Goal: Information Seeking & Learning: Learn about a topic

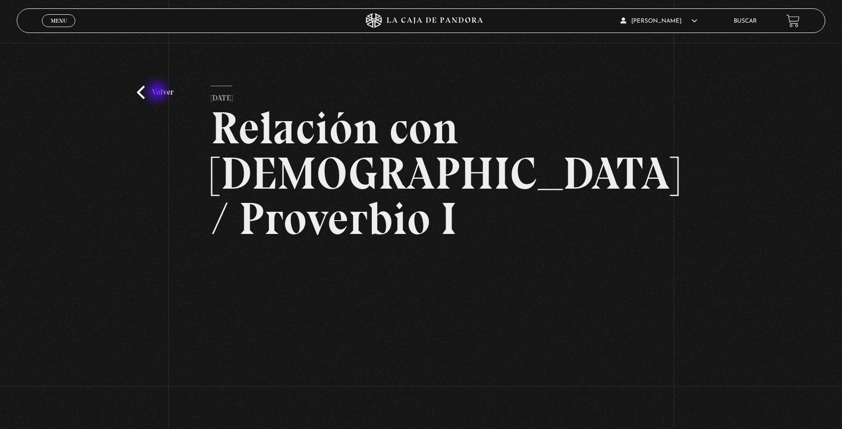
click at [158, 93] on link "Volver" at bounding box center [155, 92] width 36 height 13
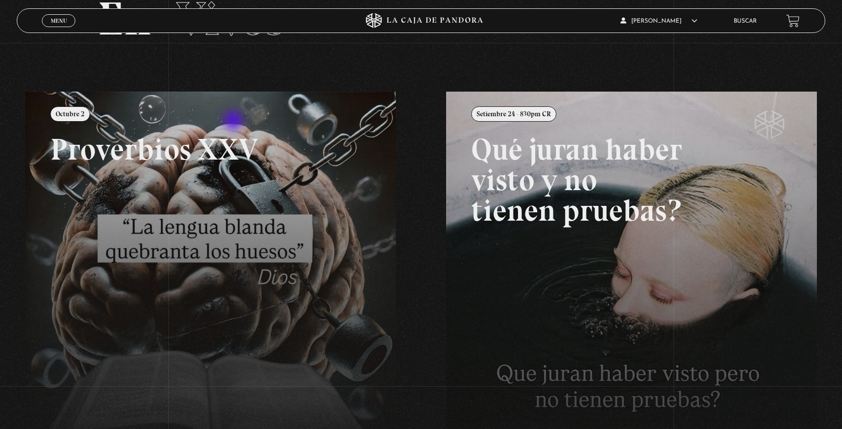
scroll to position [76, 0]
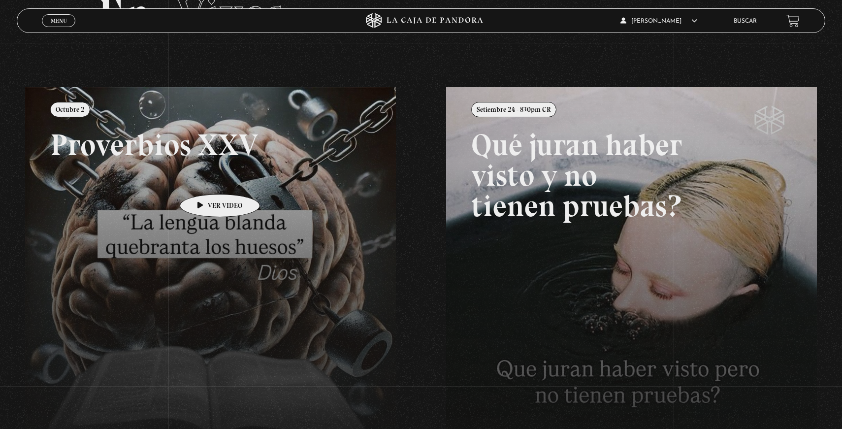
click at [202, 179] on link at bounding box center [446, 301] width 842 height 429
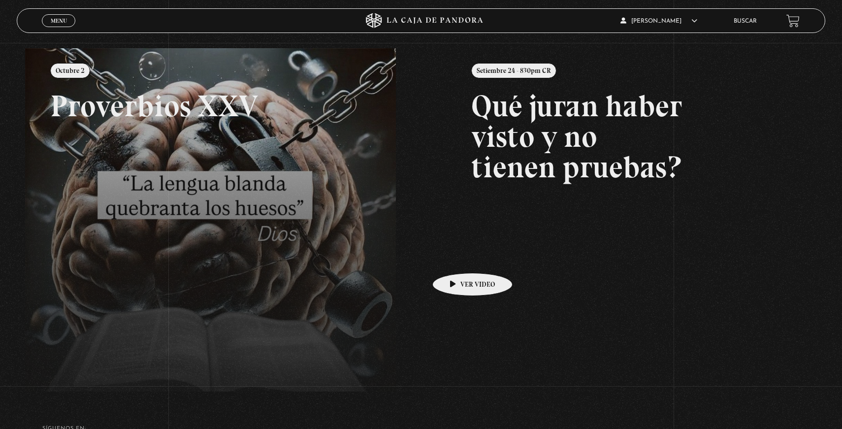
scroll to position [199, 0]
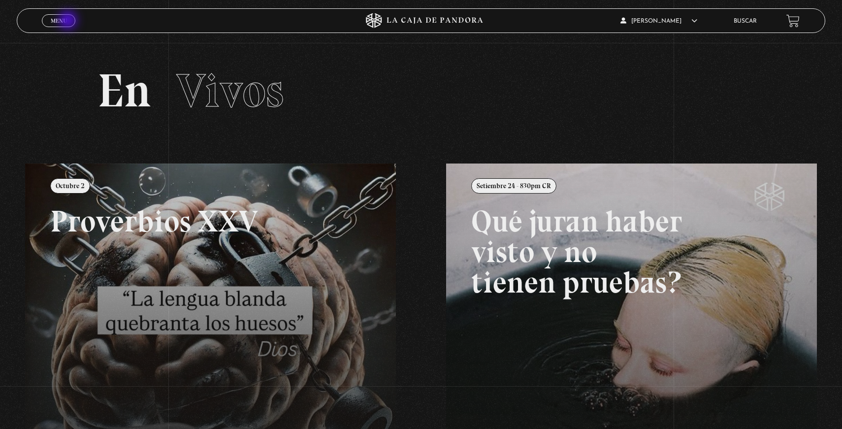
click at [65, 20] on span "Menu" at bounding box center [59, 21] width 16 height 6
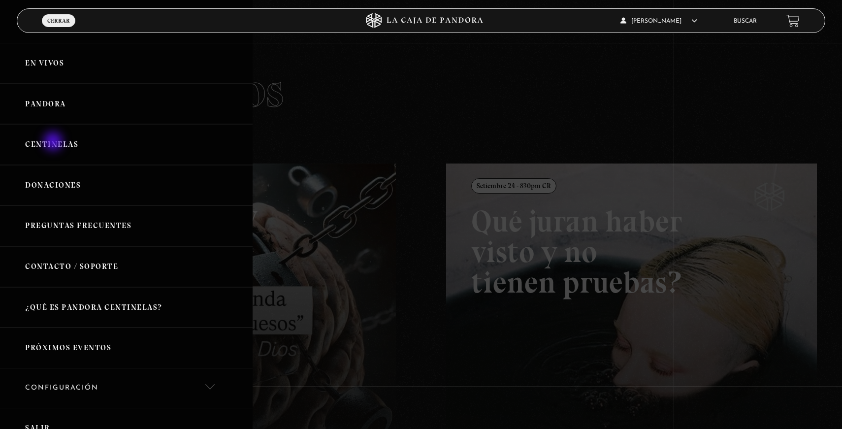
click at [54, 142] on link "Centinelas" at bounding box center [126, 144] width 252 height 41
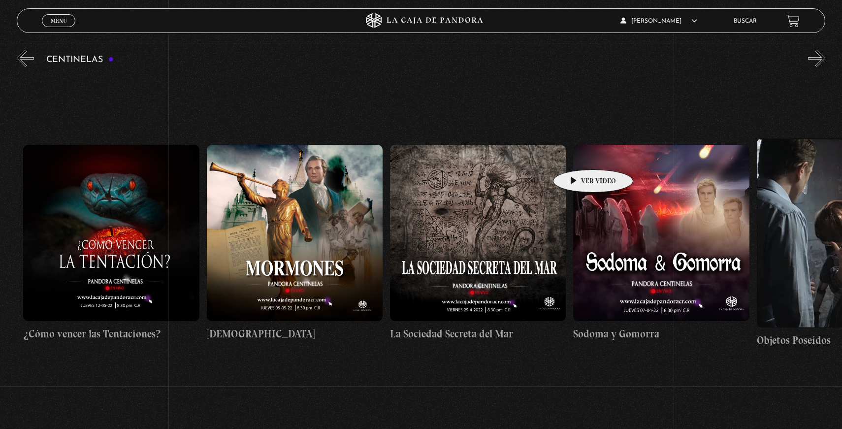
scroll to position [0, 12093]
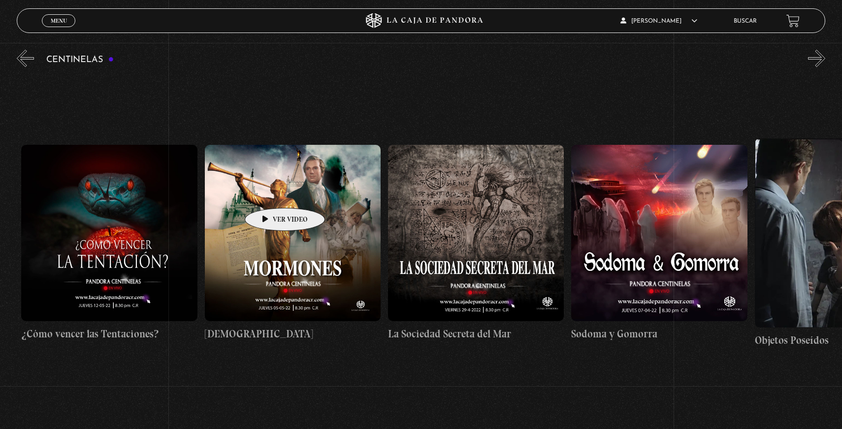
click at [294, 188] on figure at bounding box center [293, 233] width 176 height 176
click at [282, 222] on figure at bounding box center [293, 233] width 176 height 176
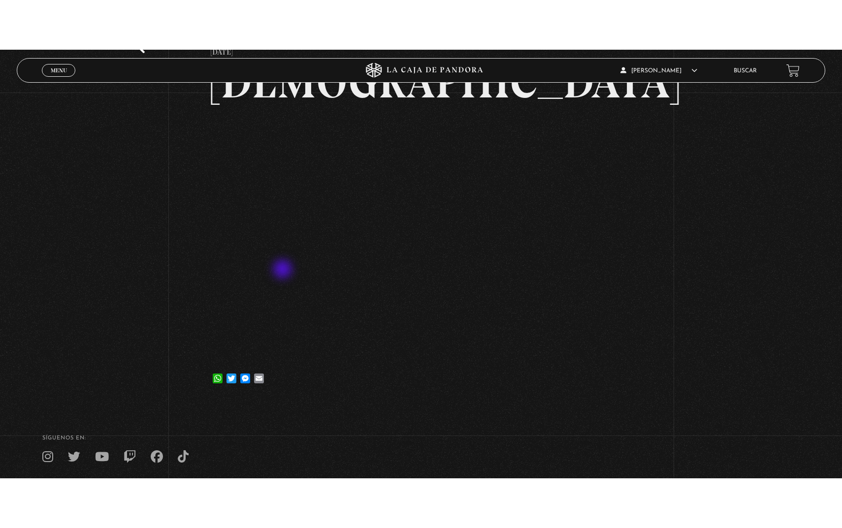
scroll to position [71, 0]
